Goal: Task Accomplishment & Management: Manage account settings

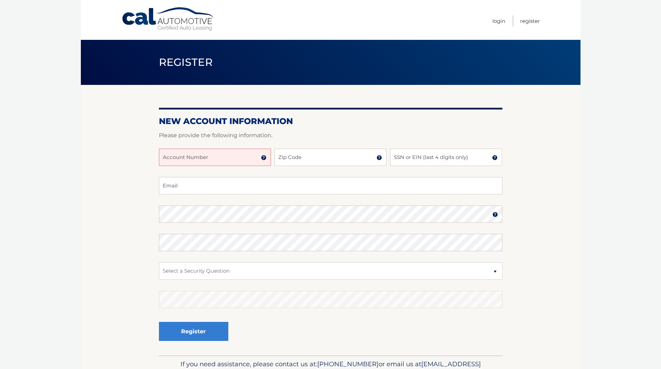
click at [230, 161] on input "Account Number" at bounding box center [215, 157] width 112 height 17
click at [265, 157] on img at bounding box center [264, 158] width 6 height 6
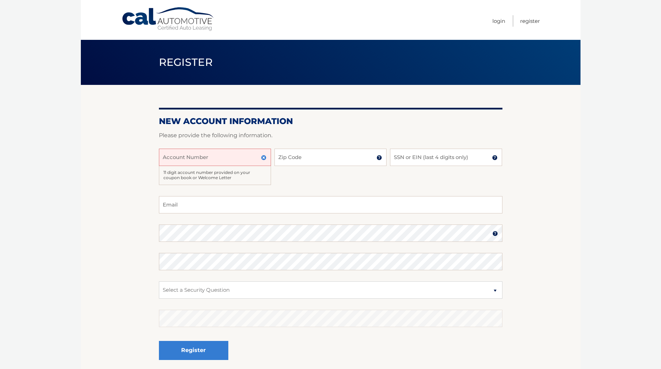
click at [217, 165] on input "Account Number" at bounding box center [215, 157] width 112 height 17
type input "44455973956"
click at [338, 165] on input "Zip Code" at bounding box center [330, 157] width 112 height 17
type input "10453"
click at [446, 150] on input "SSN or EIN (last 4 digits only)" at bounding box center [446, 157] width 112 height 17
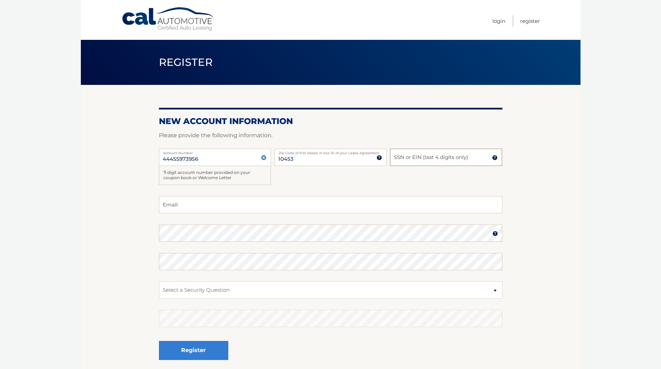
click at [446, 156] on input "SSN or EIN (last 4 digits only)" at bounding box center [446, 157] width 112 height 17
type input "6062"
click at [253, 202] on input "Email" at bounding box center [330, 204] width 343 height 17
type input "saskry2@gmail.com"
click at [250, 283] on select "Select a Security Question What was the name of your elementary school? What is…" at bounding box center [330, 290] width 343 height 17
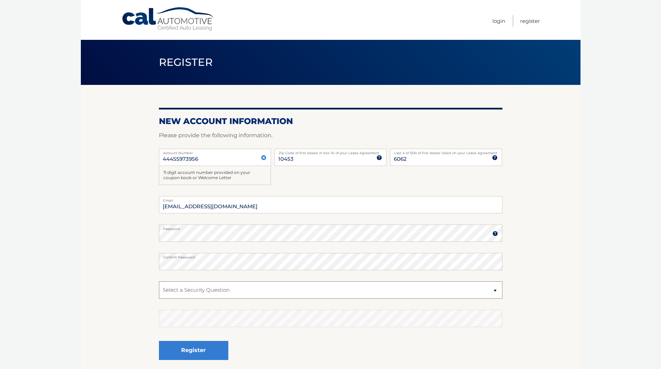
select select "2"
click at [159, 282] on select "Select a Security Question What was the name of your elementary school? What is…" at bounding box center [330, 290] width 343 height 17
click at [190, 349] on button "Register" at bounding box center [193, 350] width 69 height 19
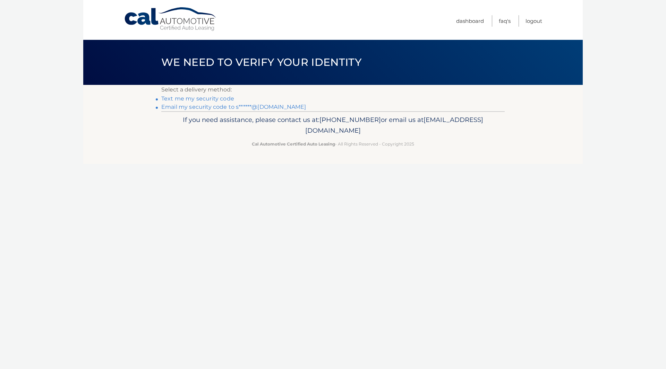
click at [207, 109] on link "Email my security code to s******@gmail.com" at bounding box center [233, 107] width 145 height 7
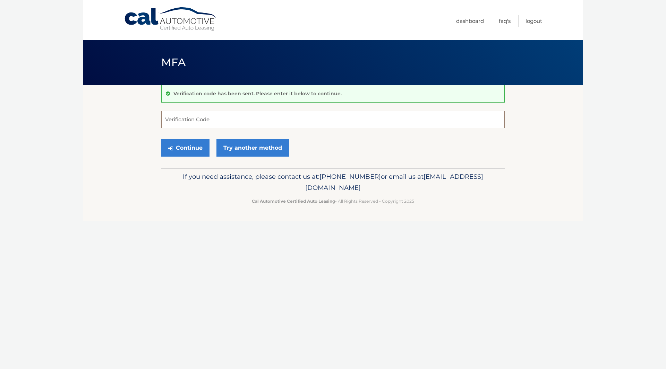
click at [232, 118] on input "Verification Code" at bounding box center [332, 119] width 343 height 17
type input "704773"
click at [191, 150] on button "Continue" at bounding box center [185, 147] width 48 height 17
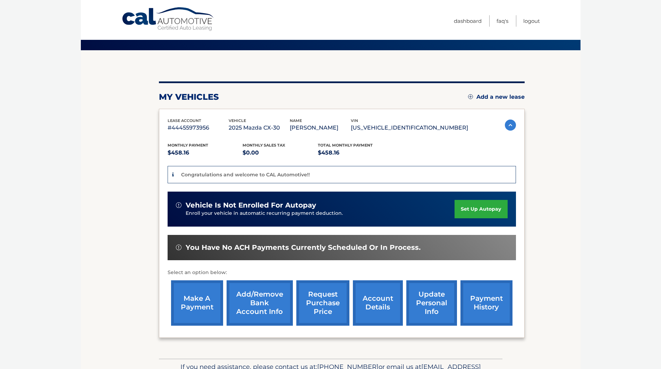
scroll to position [77, 0]
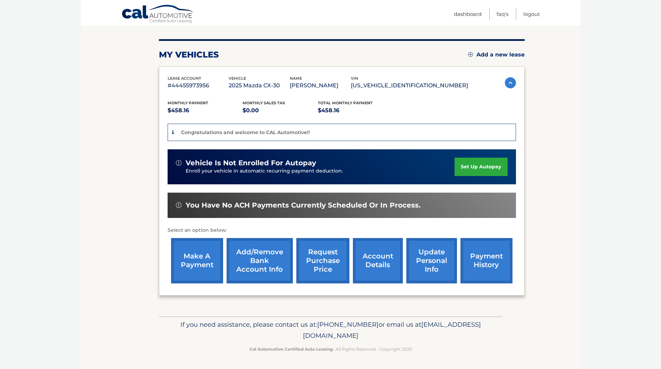
click at [201, 260] on link "make a payment" at bounding box center [197, 260] width 52 height 45
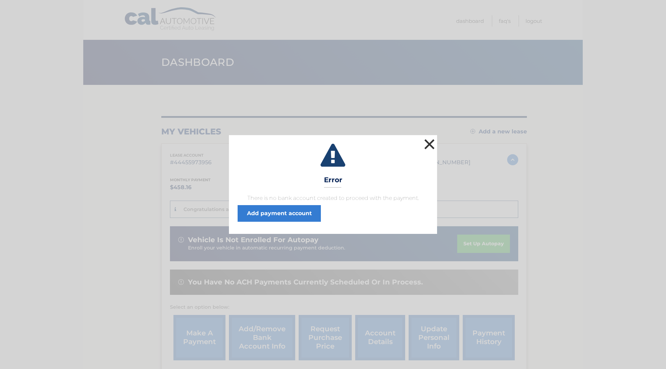
click at [426, 142] on button "×" at bounding box center [429, 144] width 14 height 14
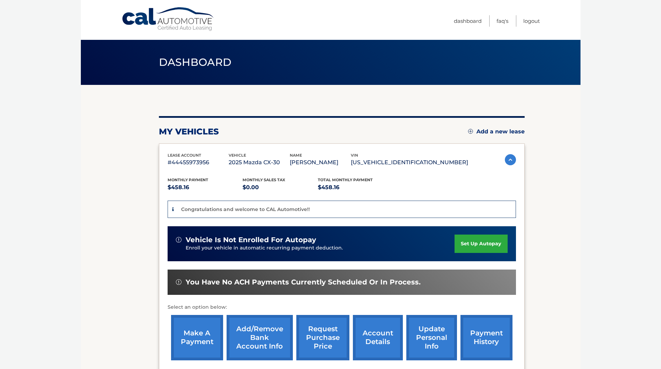
click at [263, 342] on link "Add/Remove bank account info" at bounding box center [260, 337] width 66 height 45
click at [370, 344] on link "account details" at bounding box center [378, 337] width 50 height 45
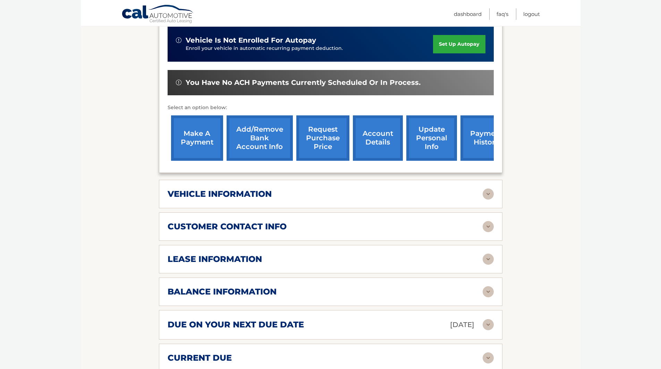
scroll to position [181, 0]
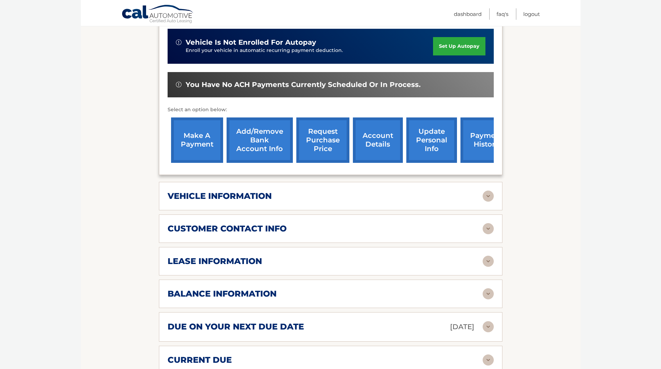
click at [433, 194] on div "vehicle information" at bounding box center [325, 196] width 315 height 10
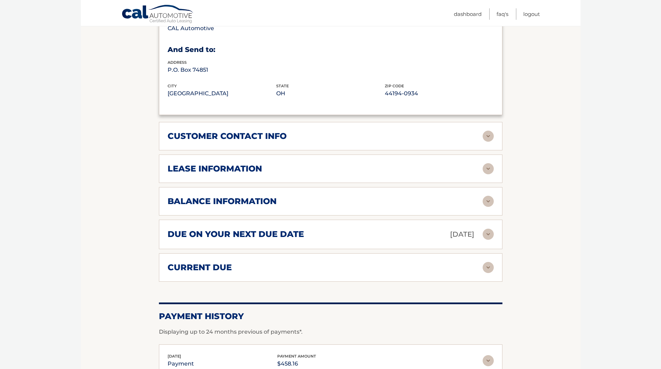
scroll to position [440, 0]
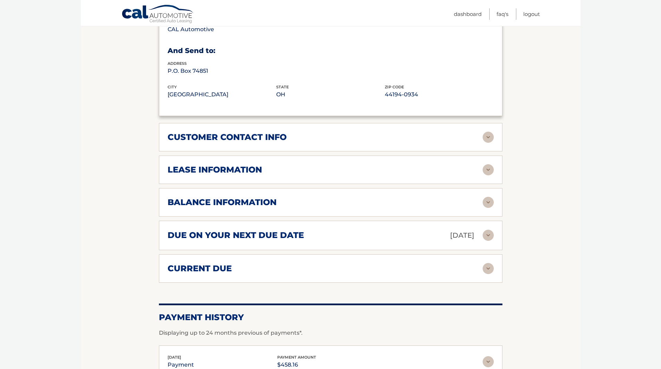
click at [238, 167] on h2 "lease information" at bounding box center [215, 170] width 94 height 10
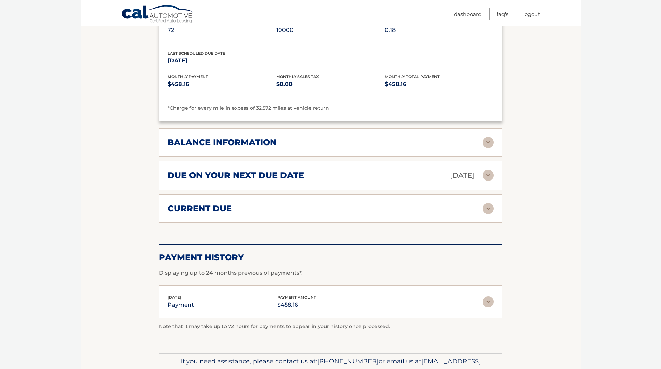
scroll to position [634, 0]
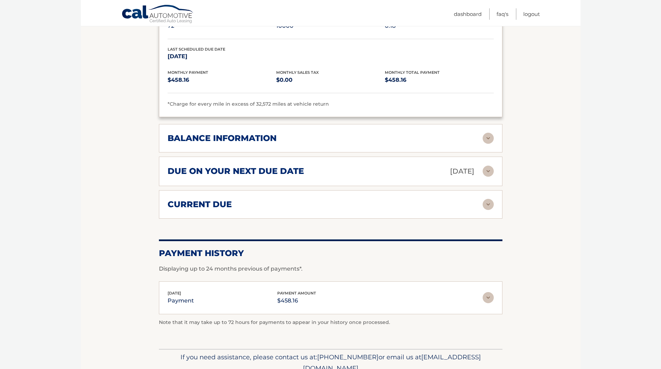
click at [253, 206] on div "current due" at bounding box center [325, 204] width 315 height 10
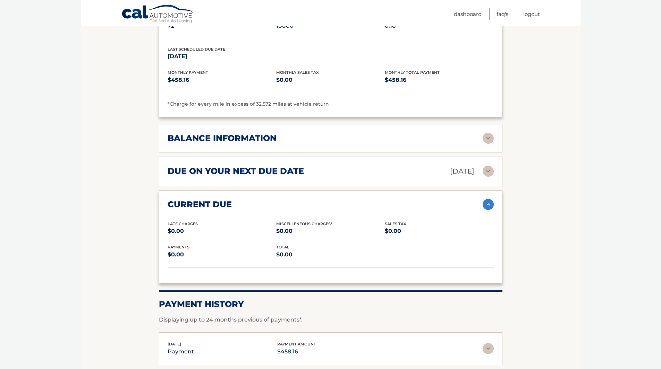
click at [240, 166] on div "due on your next due date Aug 18, 2025" at bounding box center [325, 171] width 315 height 12
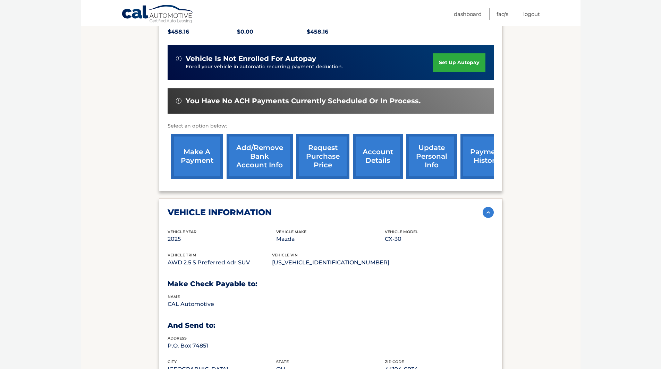
scroll to position [151, 0]
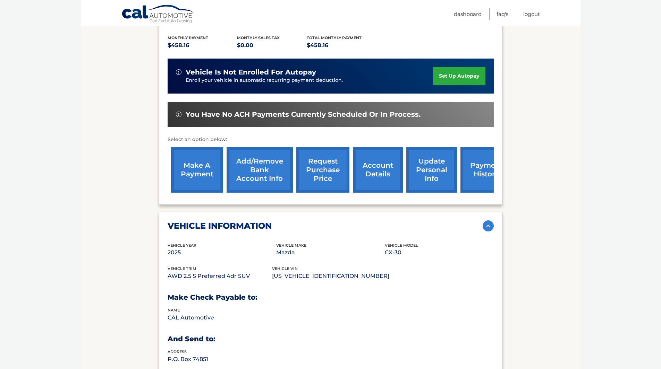
click at [244, 160] on link "Add/Remove bank account info" at bounding box center [260, 169] width 66 height 45
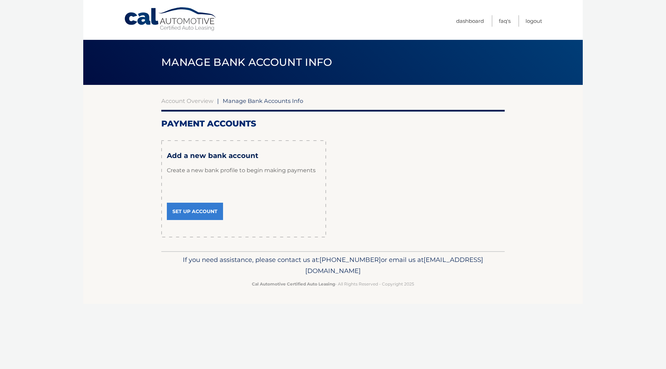
click at [192, 211] on link "Set Up Account" at bounding box center [195, 211] width 56 height 17
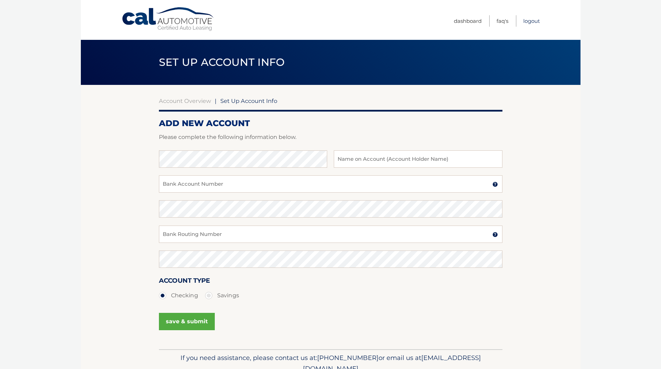
click at [527, 23] on link "Logout" at bounding box center [531, 20] width 17 height 11
